Goal: Contribute content

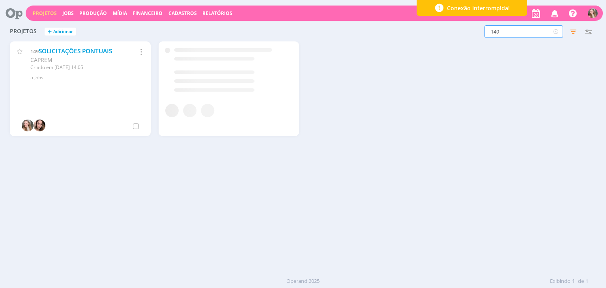
drag, startPoint x: 508, startPoint y: 37, endPoint x: 471, endPoint y: 33, distance: 37.2
click at [471, 33] on div "149 Filtros Filtrar Limpar 149 Status Clientes 2 selecionados Data de criação a…" at bounding box center [488, 31] width 215 height 13
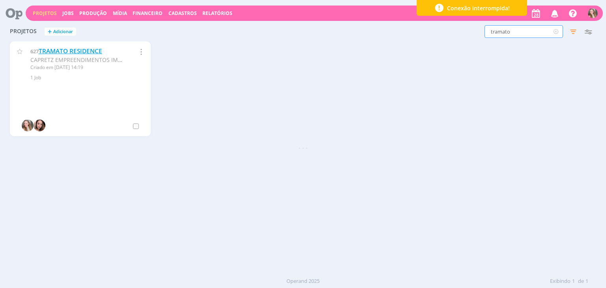
type input "tramato"
click at [85, 50] on link "TRAMATO RESIDENCE" at bounding box center [70, 51] width 63 height 8
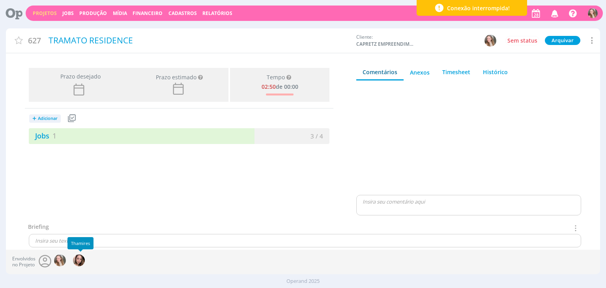
click at [95, 239] on p at bounding box center [304, 240] width 539 height 7
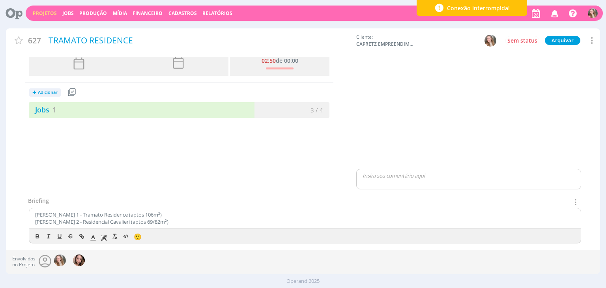
click at [182, 214] on p "[PERSON_NAME] 1 - Tramato Residence (aptos 106m²)" at bounding box center [304, 214] width 539 height 7
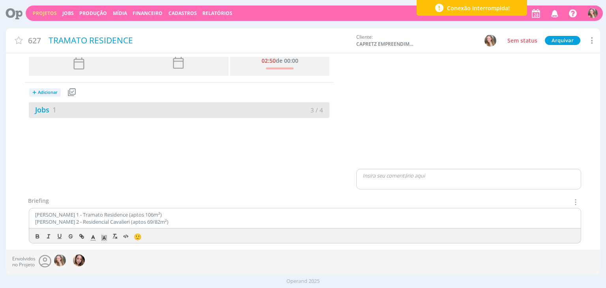
click at [136, 108] on div "Jobs 1" at bounding box center [104, 110] width 150 height 11
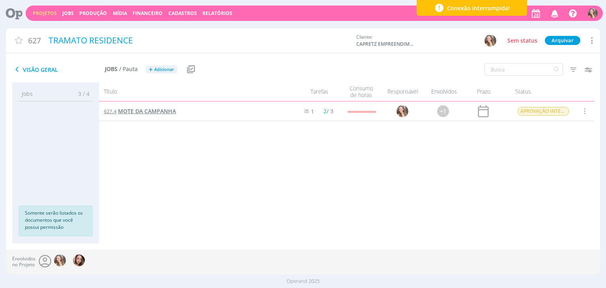
click at [147, 109] on span "MOTE DA CAMPANHA" at bounding box center [147, 110] width 58 height 7
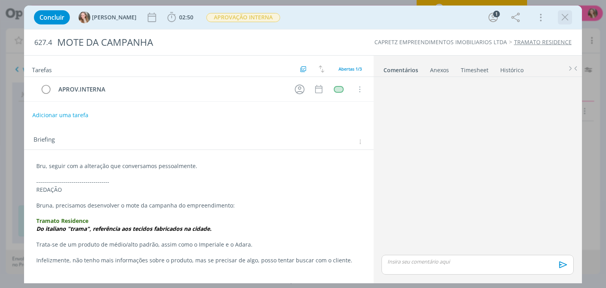
click at [564, 21] on icon "dialog" at bounding box center [565, 17] width 12 height 12
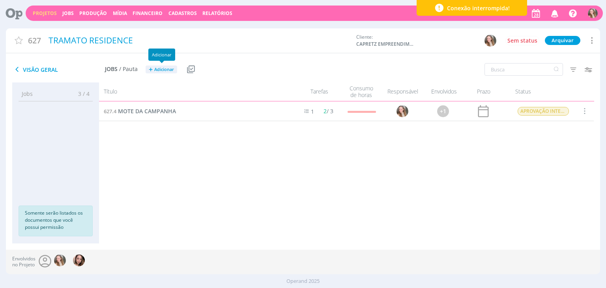
click at [164, 67] on span "Adicionar" at bounding box center [164, 69] width 20 height 5
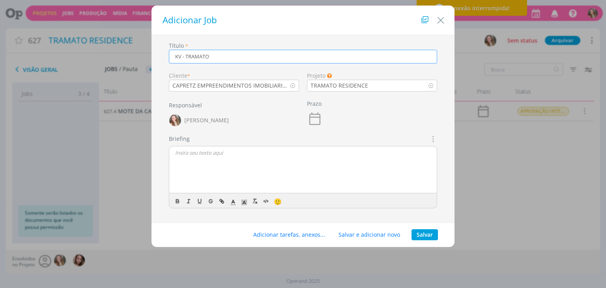
type input "KV - TRAMATO"
click at [196, 149] on p "dialog" at bounding box center [303, 152] width 256 height 7
click at [423, 233] on button "Salvar" at bounding box center [424, 234] width 26 height 11
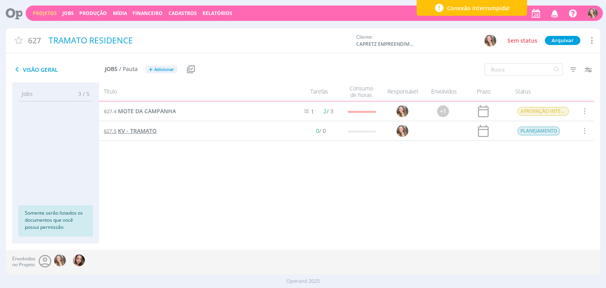
click at [145, 131] on span "KV - TRAMATO" at bounding box center [137, 130] width 39 height 7
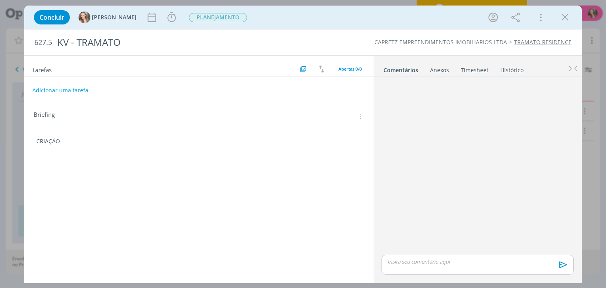
click at [75, 144] on div "CRIAÇÃO" at bounding box center [198, 140] width 336 height 13
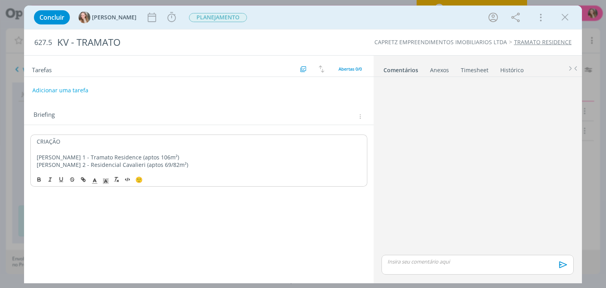
click at [202, 155] on p "[PERSON_NAME] 1 - Tramato Residence (aptos 106m²)" at bounding box center [199, 157] width 324 height 8
click at [435, 68] on div "Anexos 0" at bounding box center [439, 70] width 19 height 8
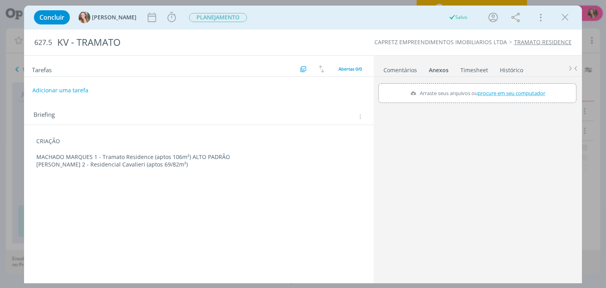
click at [486, 95] on span "procure em seu computador" at bounding box center [511, 93] width 67 height 7
click at [486, 86] on input "Arraste seus arquivos ou procure em seu computador" at bounding box center [477, 84] width 198 height 2
type input "C:\fakepath\WhatsApp Image [DATE] 14.30.17.jpeg"
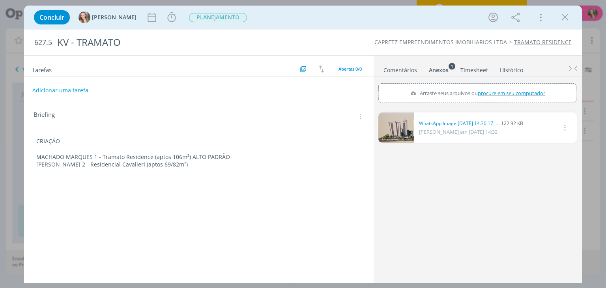
click at [105, 146] on p "dialog" at bounding box center [198, 149] width 325 height 8
click at [568, 18] on icon "dialog" at bounding box center [565, 17] width 12 height 12
